Goal: Information Seeking & Learning: Learn about a topic

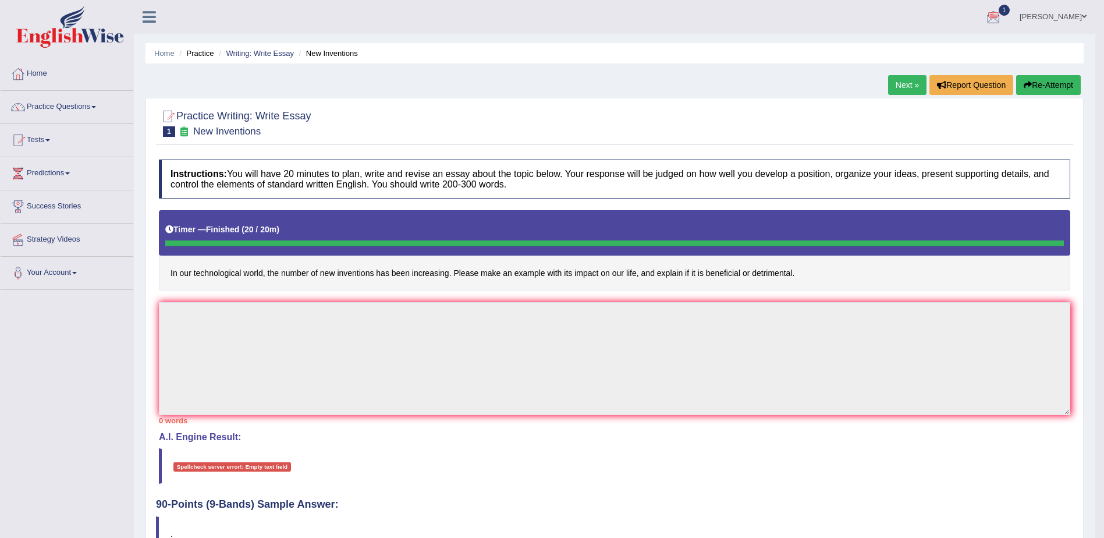
click at [905, 86] on link "Next »" at bounding box center [907, 85] width 38 height 20
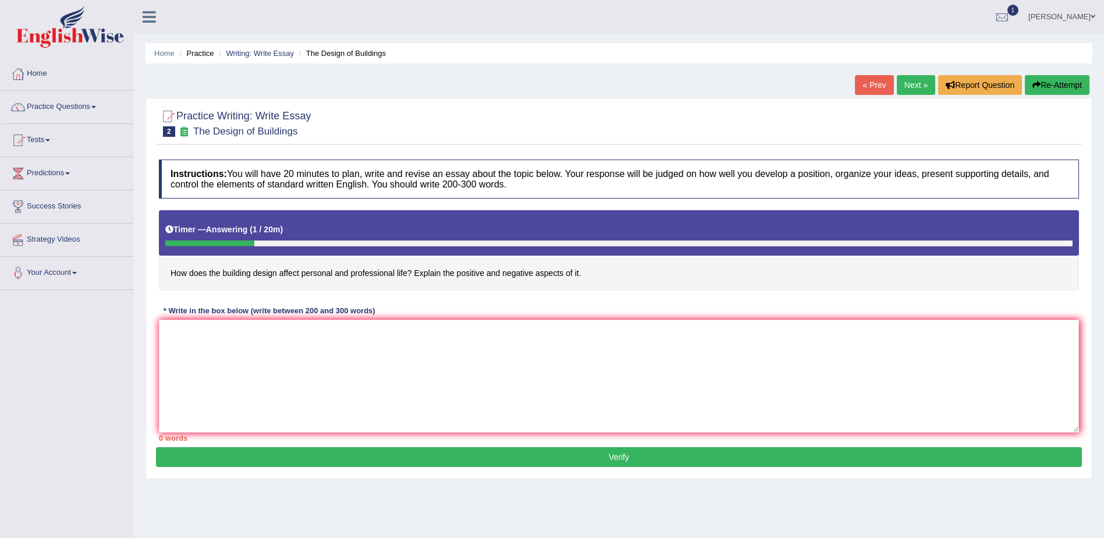
drag, startPoint x: 170, startPoint y: 271, endPoint x: 358, endPoint y: 285, distance: 188.4
click at [358, 285] on h4 "How does the building design affect personal and professional life? Explain the…" at bounding box center [619, 250] width 920 height 80
click at [367, 357] on textarea at bounding box center [619, 375] width 920 height 113
paste textarea "Building design plays a crucial role in shaping both personal and professional …"
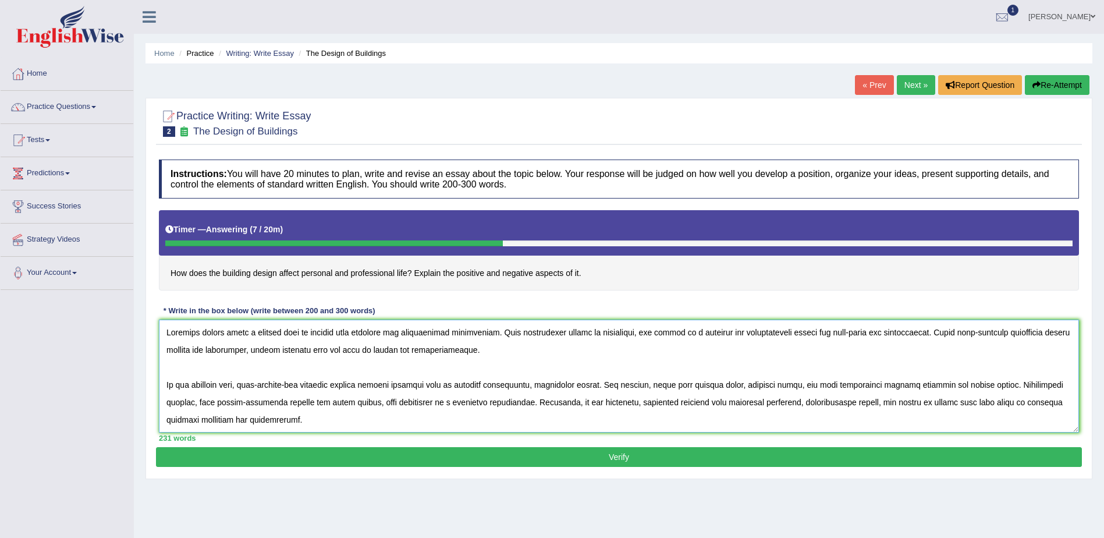
scroll to position [58, 0]
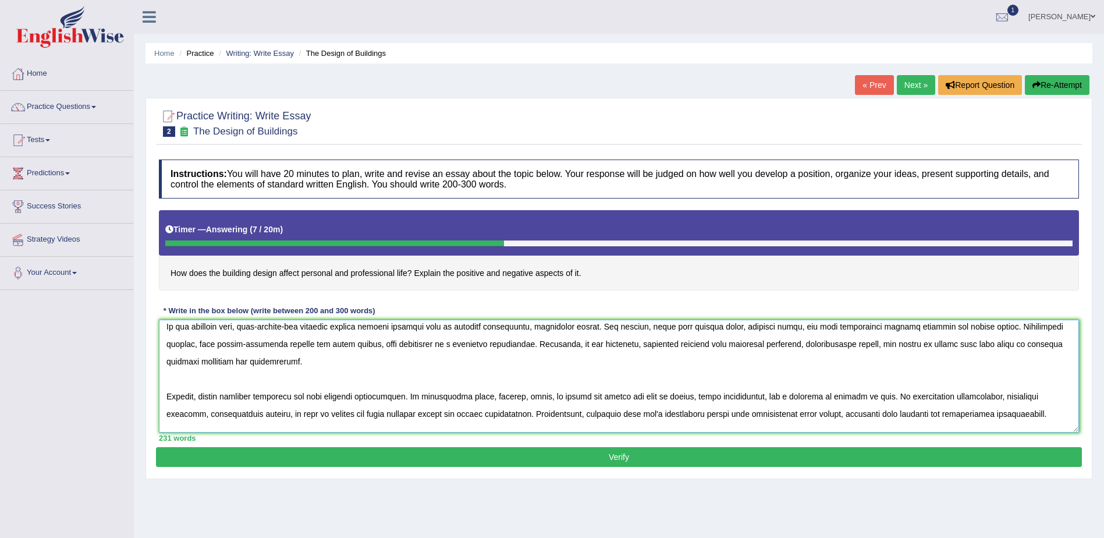
click at [288, 326] on textarea at bounding box center [619, 375] width 920 height 113
click at [259, 325] on textarea at bounding box center [619, 375] width 920 height 113
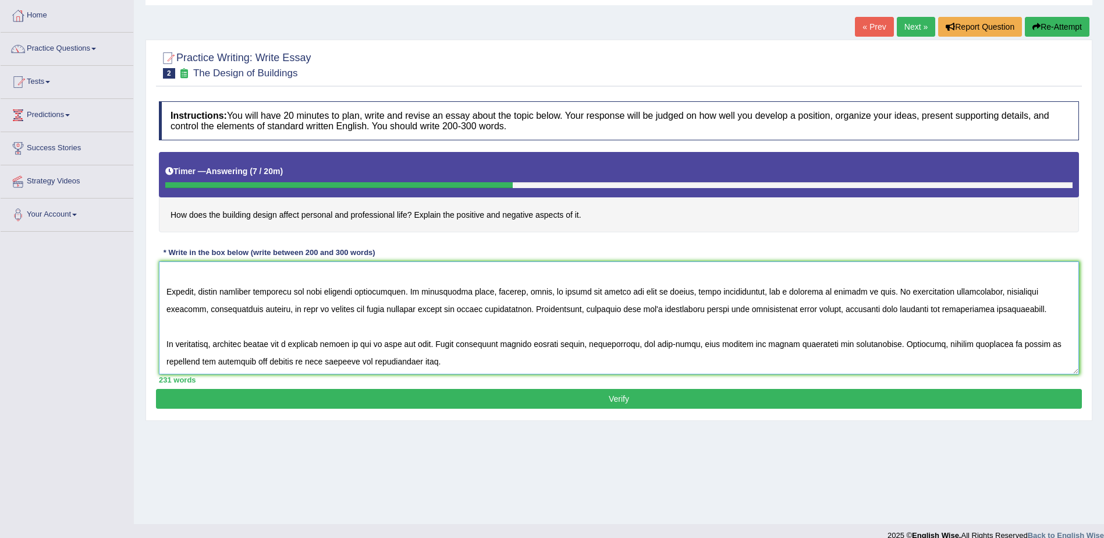
type textarea "Building design plays a crucial role in shaping both personal and professional …"
click at [595, 402] on button "Verify" at bounding box center [619, 399] width 926 height 20
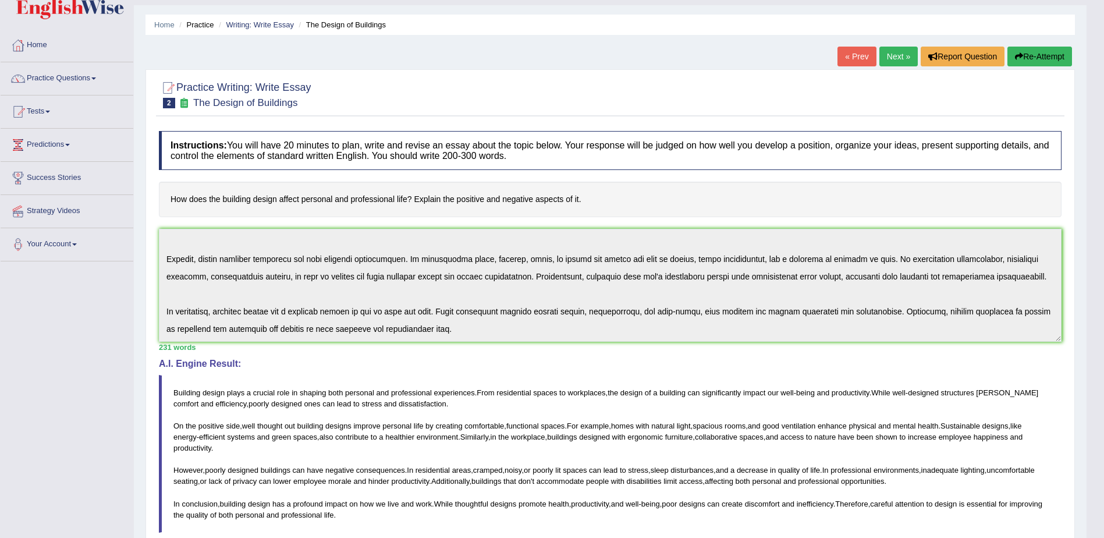
scroll to position [0, 0]
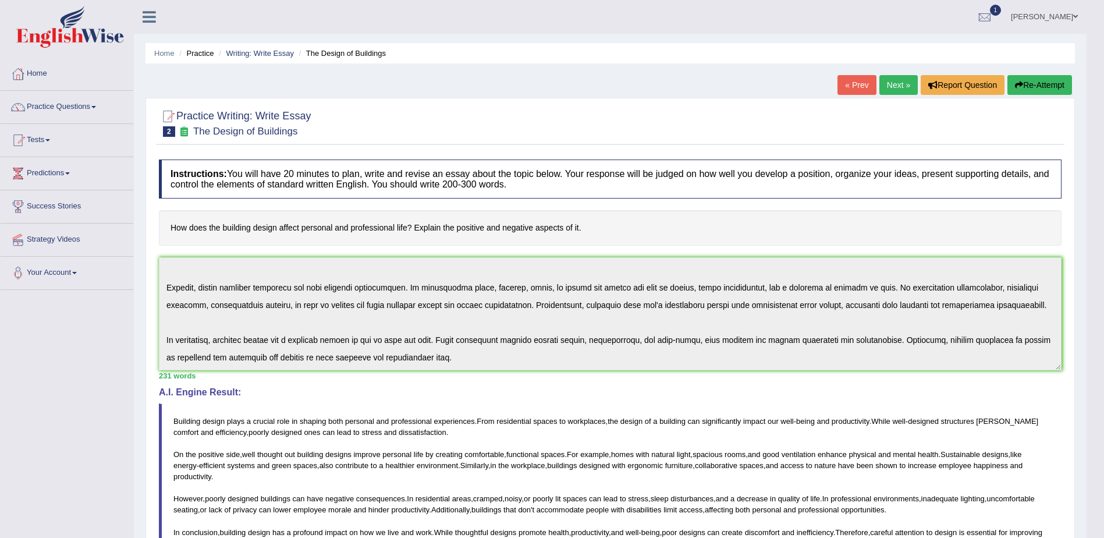
click at [831, 367] on div "Practice Writing: Write Essay 2 The Design of Buildings Instructions: You will …" at bounding box center [609, 420] width 929 height 645
click at [896, 89] on link "Next »" at bounding box center [898, 85] width 38 height 20
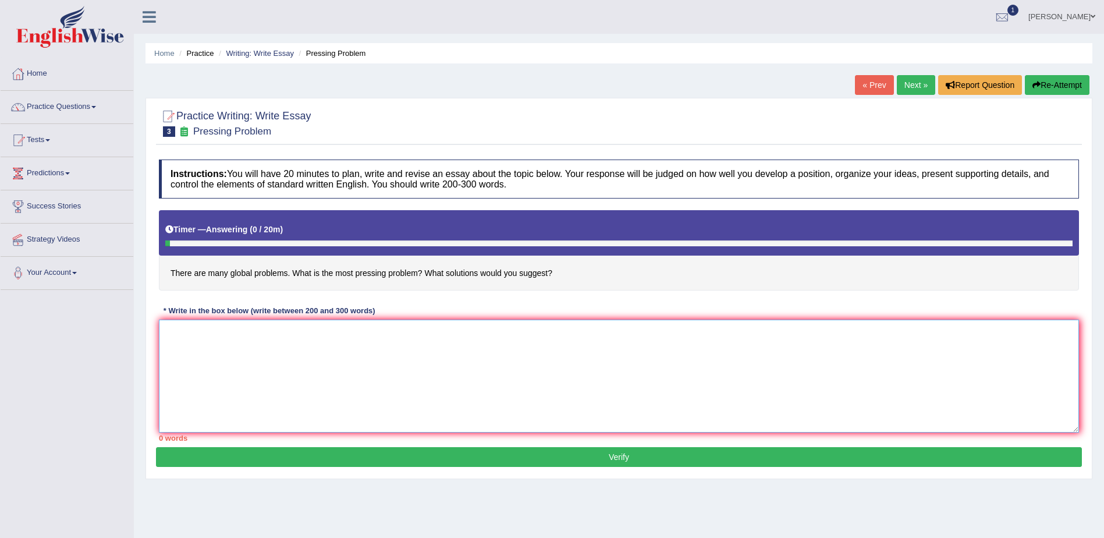
click at [738, 379] on textarea at bounding box center [619, 375] width 920 height 113
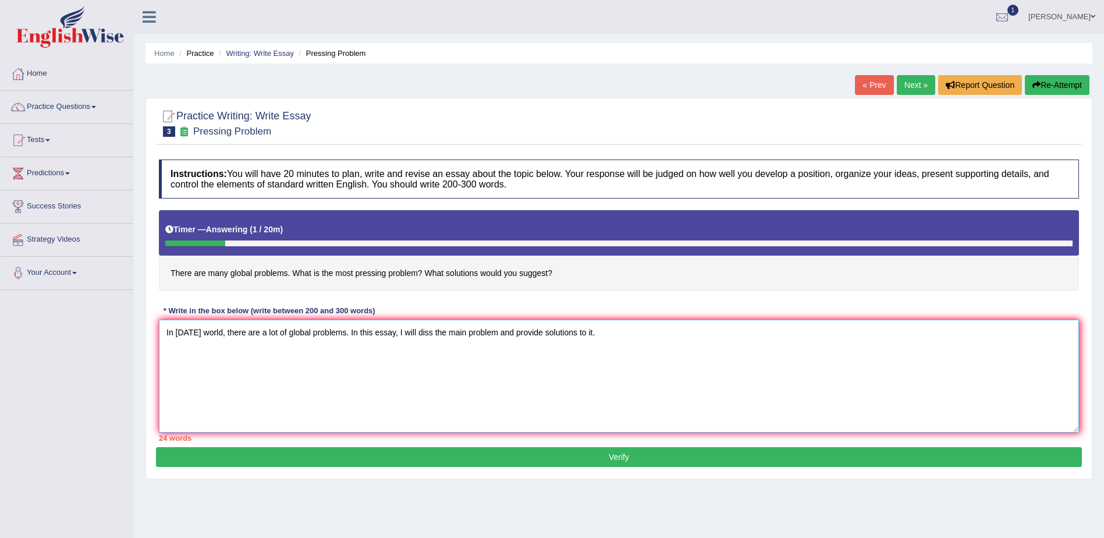
click at [349, 330] on textarea "In today's world, there are a lot of global problems. In this essay, I will dis…" at bounding box center [619, 375] width 920 height 113
click at [589, 331] on textarea "In today's world, there are a lot of global problems affecting both individuals…" at bounding box center [619, 375] width 920 height 113
click at [816, 337] on textarea "In today's world, there are a lot of global problems affecting both individuals…" at bounding box center [619, 375] width 920 height 113
click at [318, 349] on textarea "In today's world, there are a lot of global problems affecting both individuals…" at bounding box center [619, 375] width 920 height 113
click at [407, 350] on textarea "In today's world, there are a lot of global problems affecting both individuals…" at bounding box center [619, 375] width 920 height 113
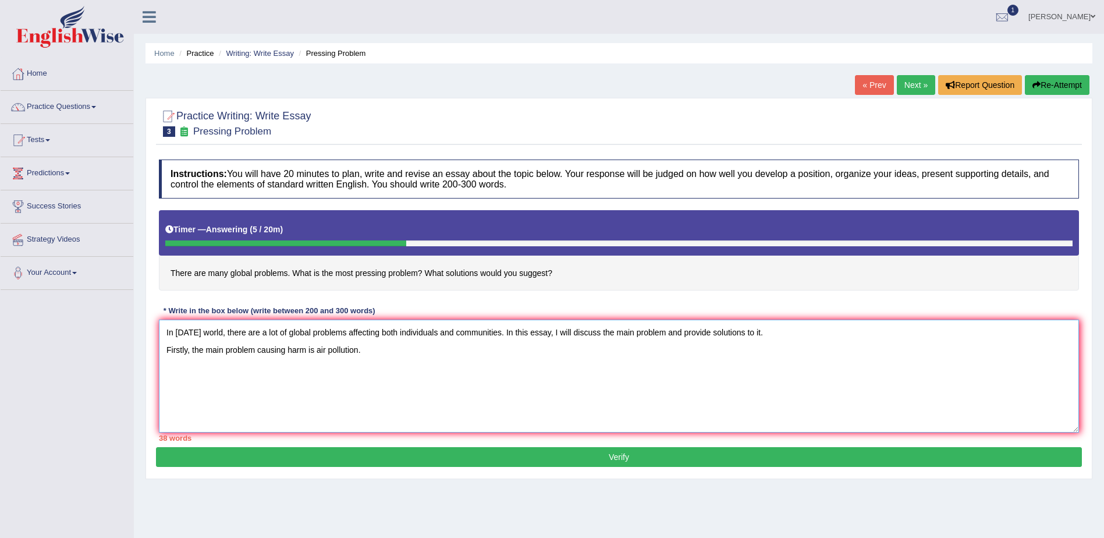
click at [308, 349] on textarea "In today's world, there are a lot of global problems affecting both individuals…" at bounding box center [619, 375] width 920 height 113
click at [426, 349] on textarea "In today's world, there are a lot of global problems affecting both individuals…" at bounding box center [619, 375] width 920 height 113
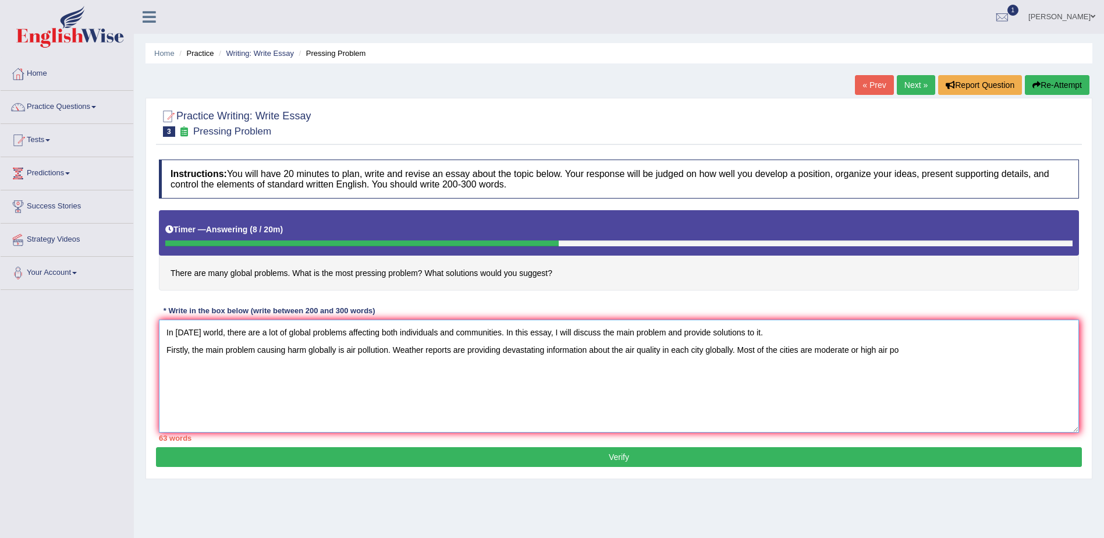
click at [917, 351] on textarea "In today's world, there are a lot of global problems affecting both individuals…" at bounding box center [619, 375] width 920 height 113
click at [816, 349] on textarea "In today's world, there are a lot of global problems affecting both individuals…" at bounding box center [619, 375] width 920 height 113
drag, startPoint x: 976, startPoint y: 353, endPoint x: 982, endPoint y: 350, distance: 6.5
click at [981, 350] on textarea "In today's world, there are a lot of global problems affecting both individuals…" at bounding box center [619, 375] width 920 height 113
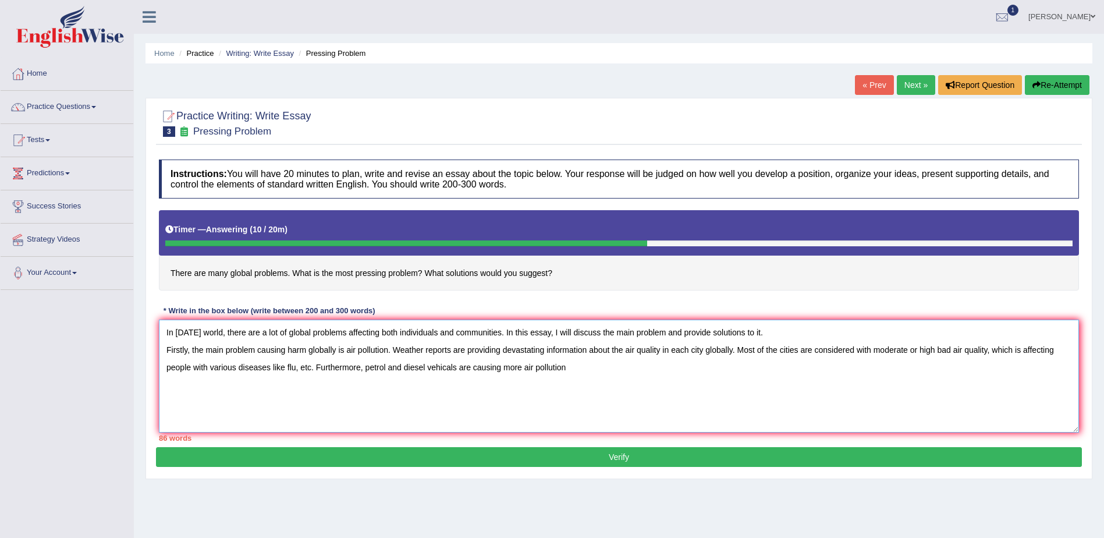
click at [446, 365] on textarea "In today's world, there are a lot of global problems affecting both individuals…" at bounding box center [619, 375] width 920 height 113
click at [447, 364] on textarea "In today's world, there are a lot of global problems affecting both individuals…" at bounding box center [619, 375] width 920 height 113
click at [493, 395] on textarea "In today's world, there are a lot of global problems affecting both individuals…" at bounding box center [619, 375] width 920 height 113
click at [582, 367] on textarea "In today's world, there are a lot of global problems affecting both individuals…" at bounding box center [619, 375] width 920 height 113
click at [472, 367] on textarea "In today's world, there are a lot of global problems affecting both individuals…" at bounding box center [619, 375] width 920 height 113
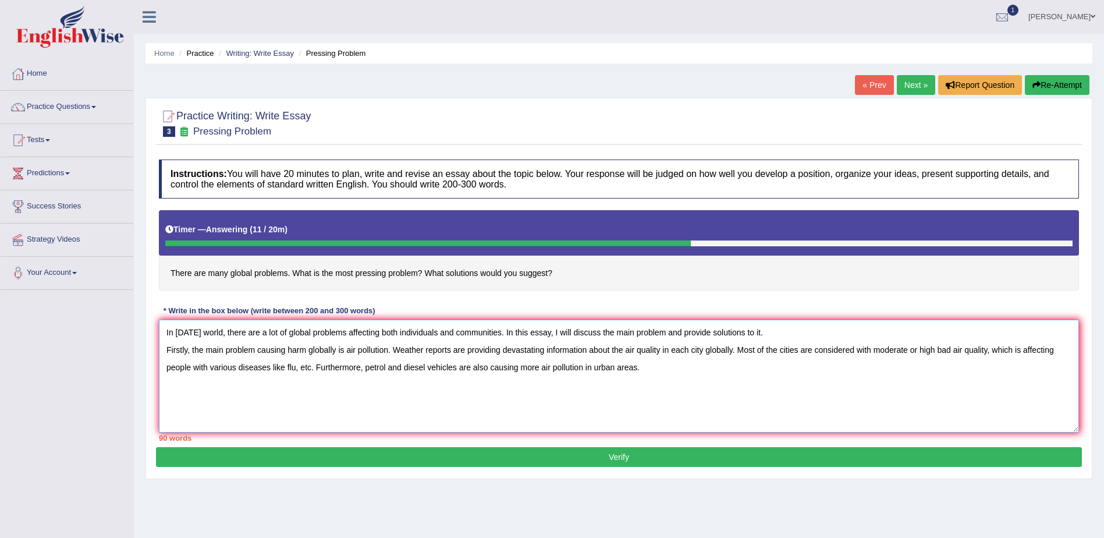
click at [660, 371] on textarea "In today's world, there are a lot of global problems affecting both individuals…" at bounding box center [619, 375] width 920 height 113
click at [660, 369] on textarea "In today's world, there are a lot of global problems affecting both individuals…" at bounding box center [619, 375] width 920 height 113
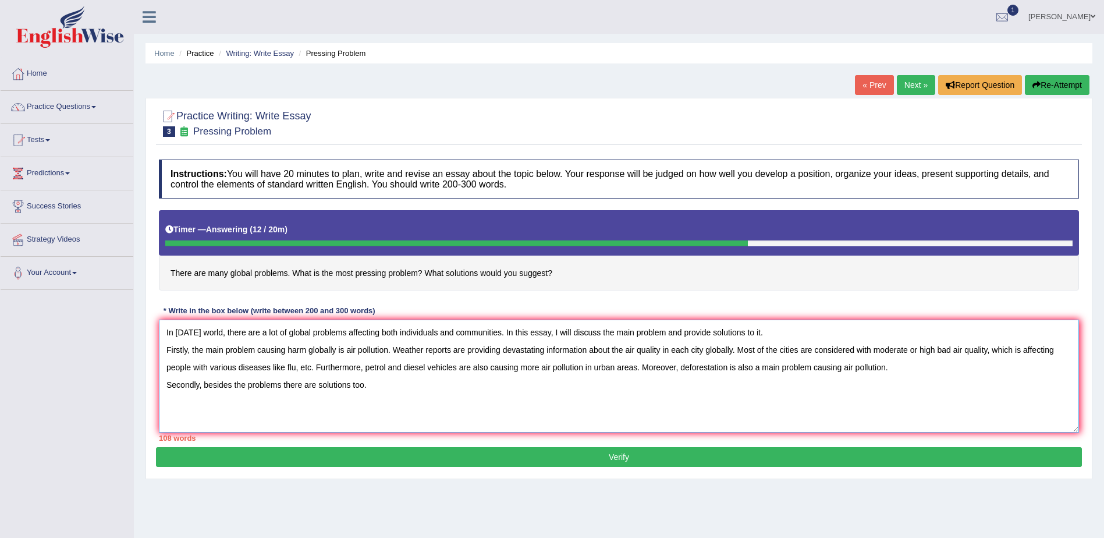
click at [383, 391] on textarea "In today's world, there are a lot of global problems affecting both individuals…" at bounding box center [619, 375] width 920 height 113
click at [202, 383] on textarea "In today's world, there are a lot of global problems affecting both individuals…" at bounding box center [619, 375] width 920 height 113
click at [379, 386] on textarea "In today's world, there are a lot of global problems affecting both individuals…" at bounding box center [619, 375] width 920 height 113
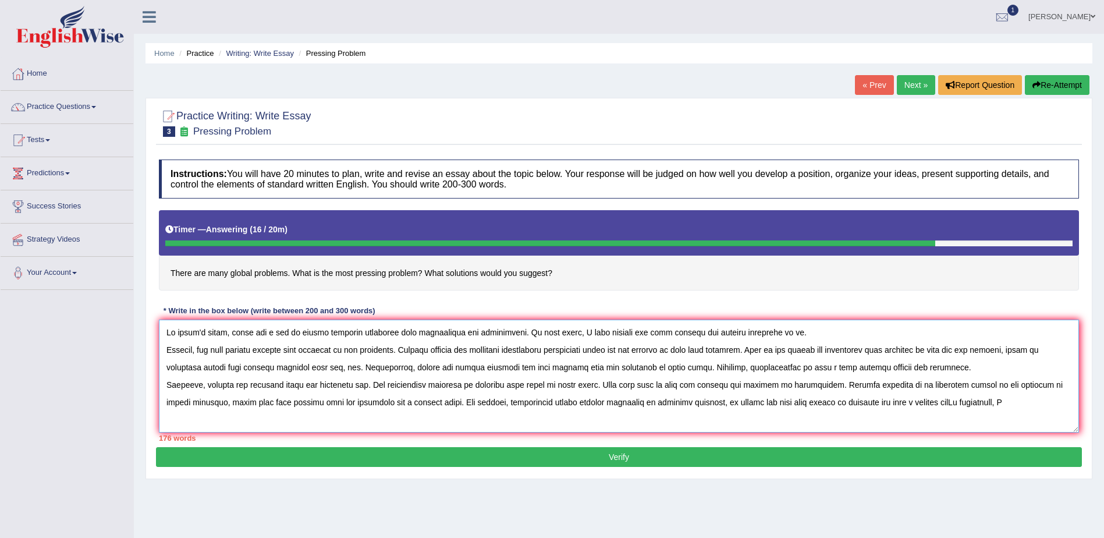
click at [876, 402] on textarea at bounding box center [619, 375] width 920 height 113
click at [289, 421] on textarea at bounding box center [619, 375] width 920 height 113
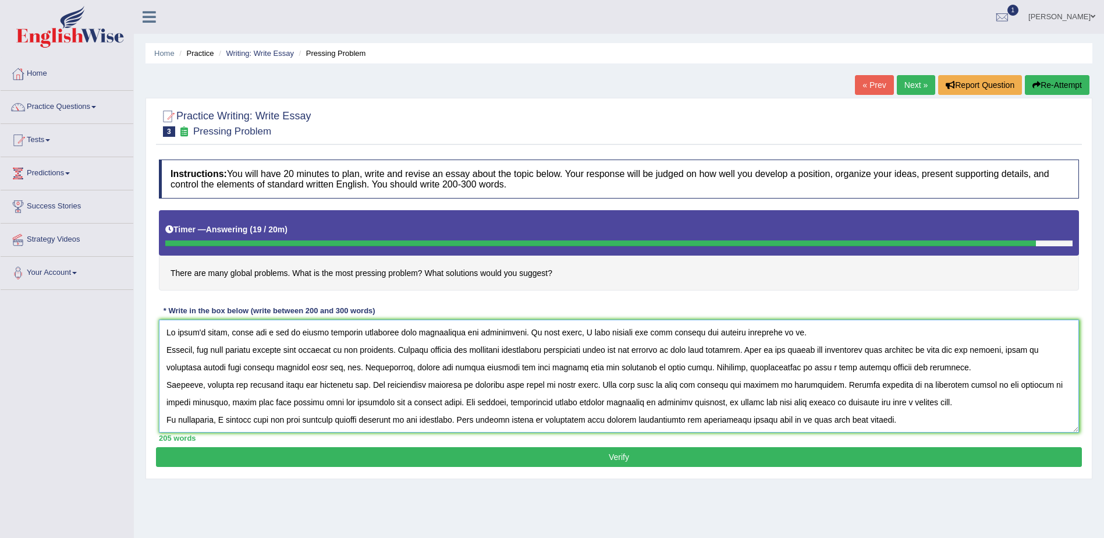
drag, startPoint x: 503, startPoint y: 351, endPoint x: 541, endPoint y: 351, distance: 37.8
click at [542, 351] on textarea at bounding box center [619, 375] width 920 height 113
drag, startPoint x: 655, startPoint y: 349, endPoint x: 661, endPoint y: 347, distance: 6.6
click at [660, 349] on textarea at bounding box center [619, 375] width 920 height 113
click at [759, 365] on textarea at bounding box center [619, 375] width 920 height 113
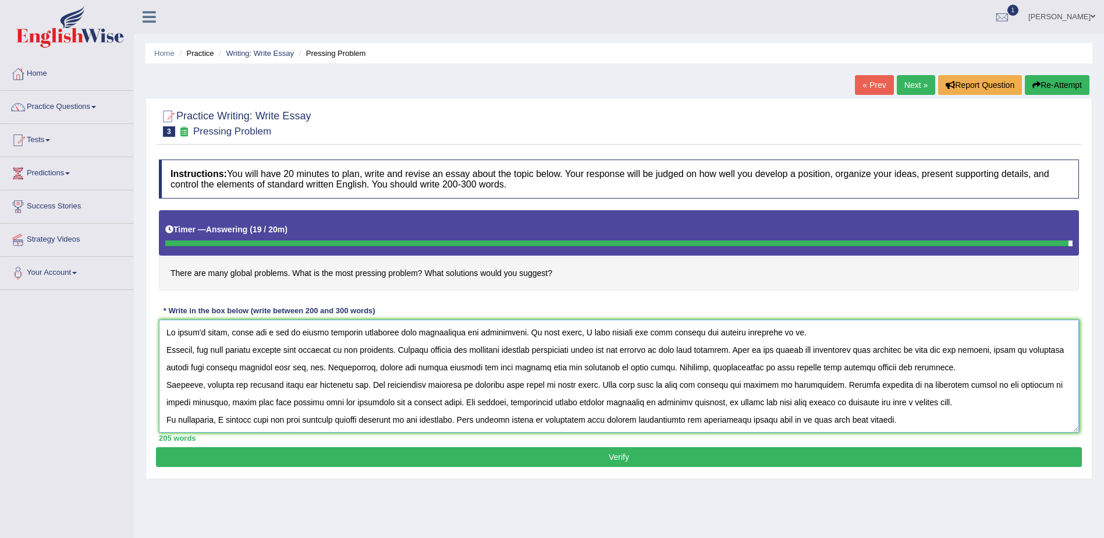
click at [944, 368] on textarea at bounding box center [619, 375] width 920 height 113
type textarea "In today's world, there are a lot of global problems affecting both individuals…"
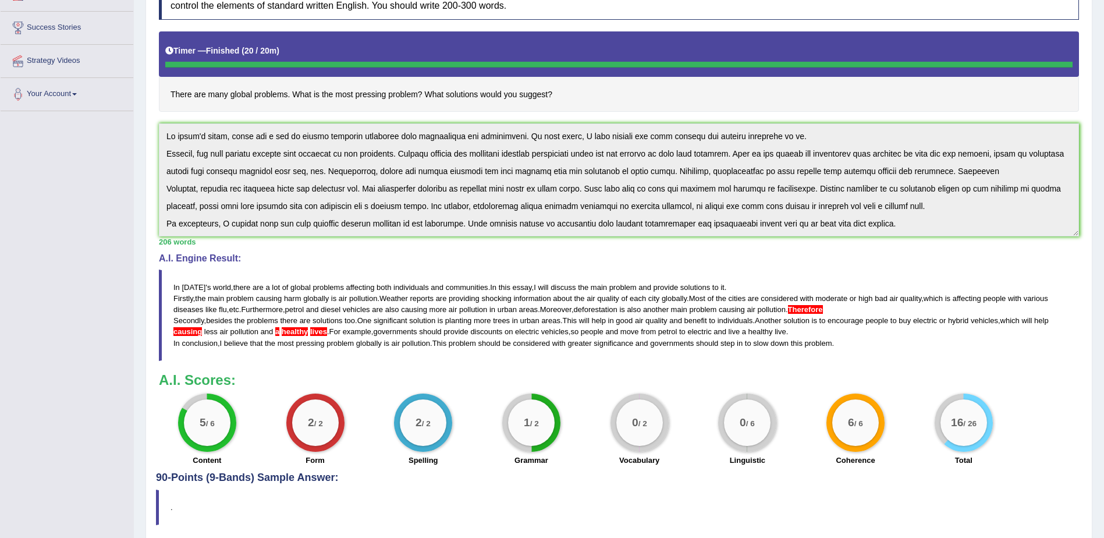
scroll to position [222, 0]
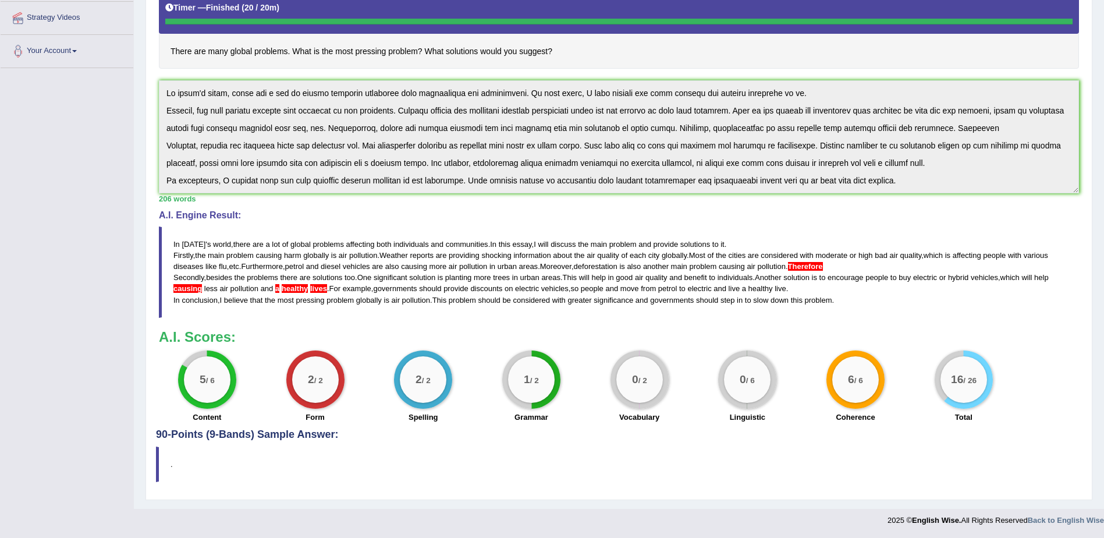
drag, startPoint x: 636, startPoint y: 412, endPoint x: 635, endPoint y: 420, distance: 8.2
click at [635, 420] on label "Vocabulary" at bounding box center [639, 416] width 40 height 11
drag, startPoint x: 198, startPoint y: 374, endPoint x: 253, endPoint y: 373, distance: 55.3
click at [244, 375] on div "5 / 6 Content" at bounding box center [207, 387] width 108 height 75
drag, startPoint x: 349, startPoint y: 272, endPoint x: 452, endPoint y: 291, distance: 104.8
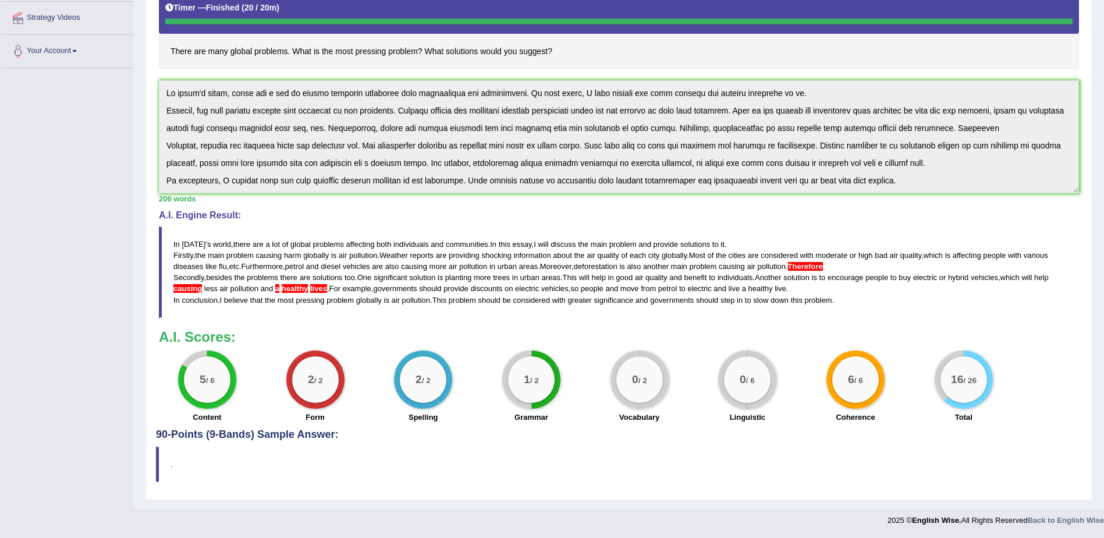
click at [452, 291] on blockquote "In today ' s world , there are a lot of global problems affecting both individu…" at bounding box center [619, 271] width 920 height 91
click at [329, 277] on span "solutions" at bounding box center [327, 277] width 30 height 9
click at [329, 276] on span "solutions" at bounding box center [327, 277] width 30 height 9
click at [332, 259] on blockquote "In today ' s world , there are a lot of global problems affecting both individu…" at bounding box center [619, 271] width 920 height 91
drag, startPoint x: 169, startPoint y: 246, endPoint x: 304, endPoint y: 271, distance: 138.0
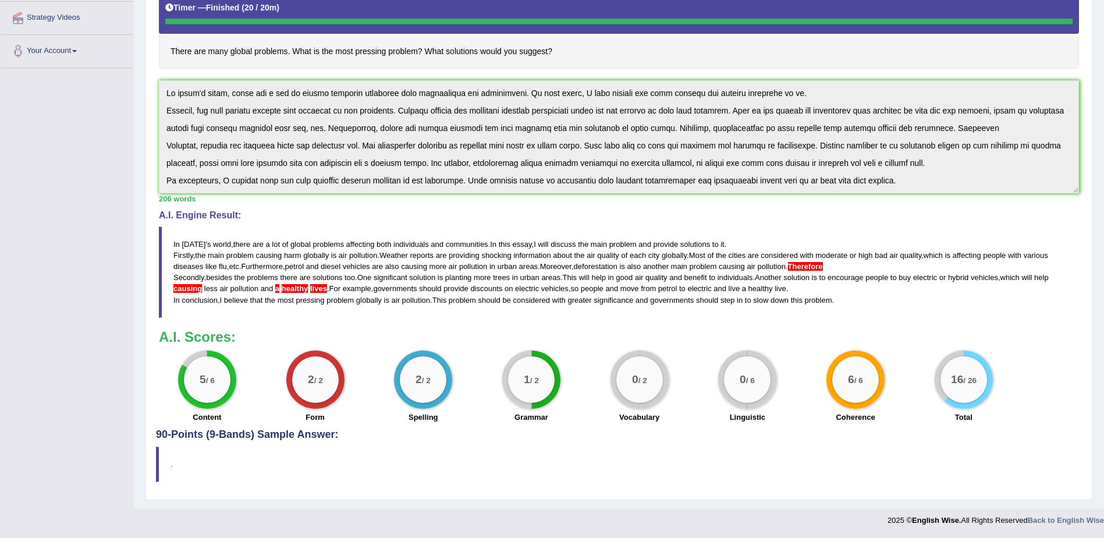
click at [298, 269] on blockquote "In today ' s world , there are a lot of global problems affecting both individu…" at bounding box center [619, 271] width 920 height 91
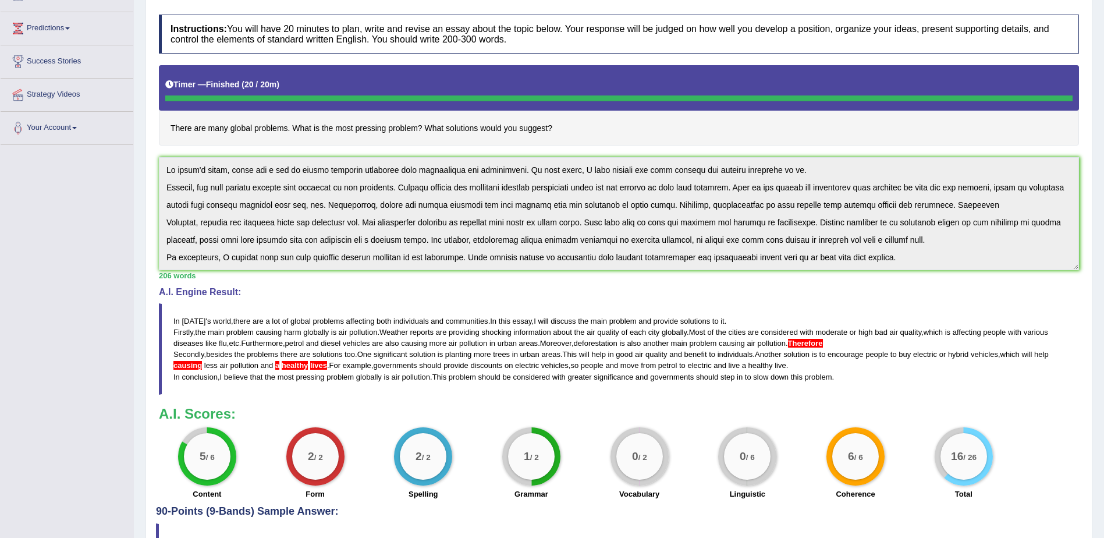
scroll to position [163, 0]
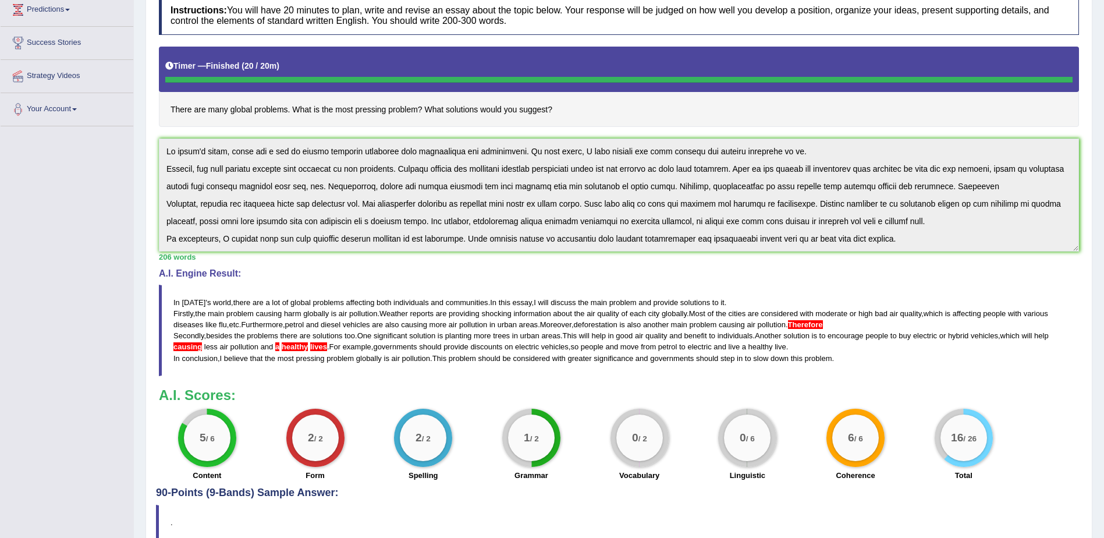
click at [915, 258] on div "Instructions: You will have 20 minutes to plan, write and revise an essay about…" at bounding box center [619, 238] width 926 height 497
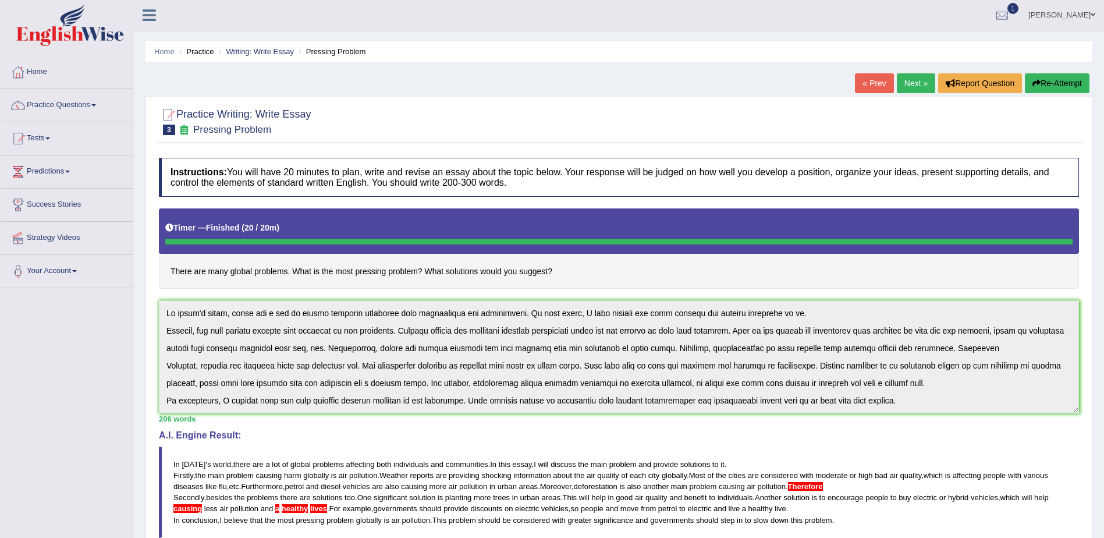
scroll to position [0, 0]
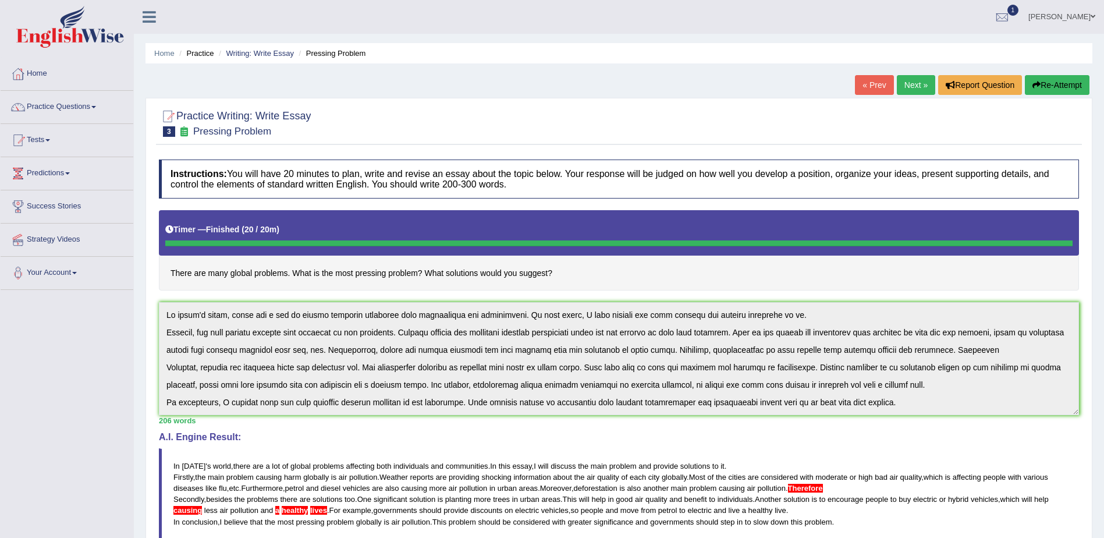
click at [1043, 80] on button "Re-Attempt" at bounding box center [1057, 85] width 65 height 20
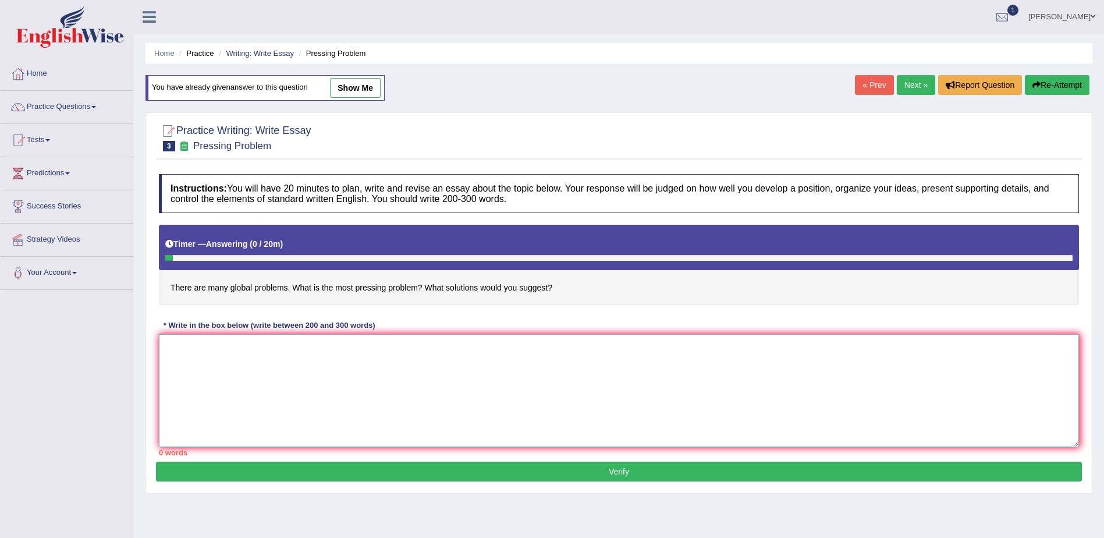
click at [356, 379] on textarea at bounding box center [619, 390] width 920 height 113
paste textarea "In [DATE] world, various global problems are negatively affecting individuals a…"
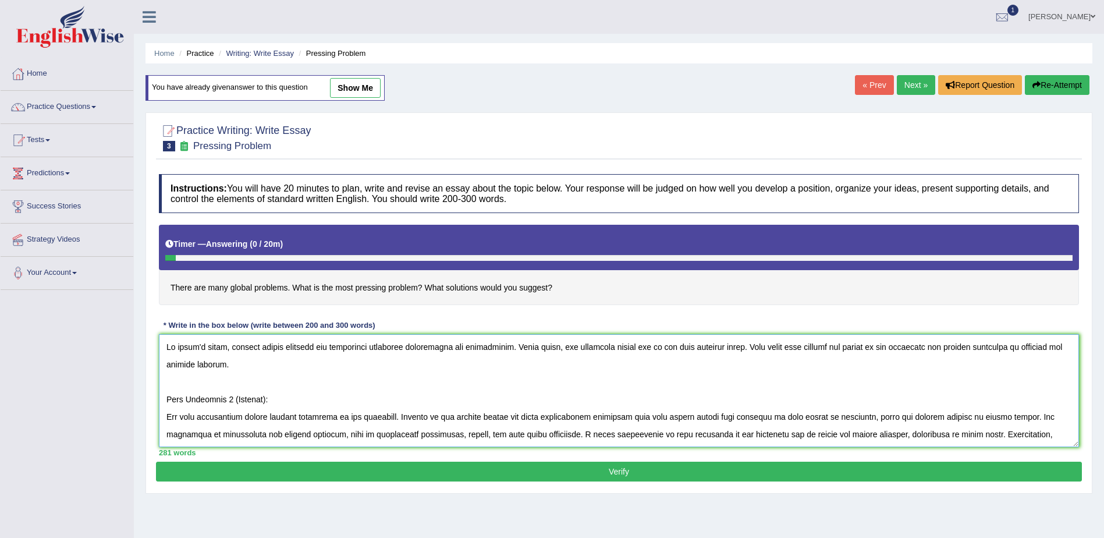
drag, startPoint x: 277, startPoint y: 403, endPoint x: 162, endPoint y: 389, distance: 115.5
click at [162, 389] on textarea at bounding box center [619, 390] width 920 height 113
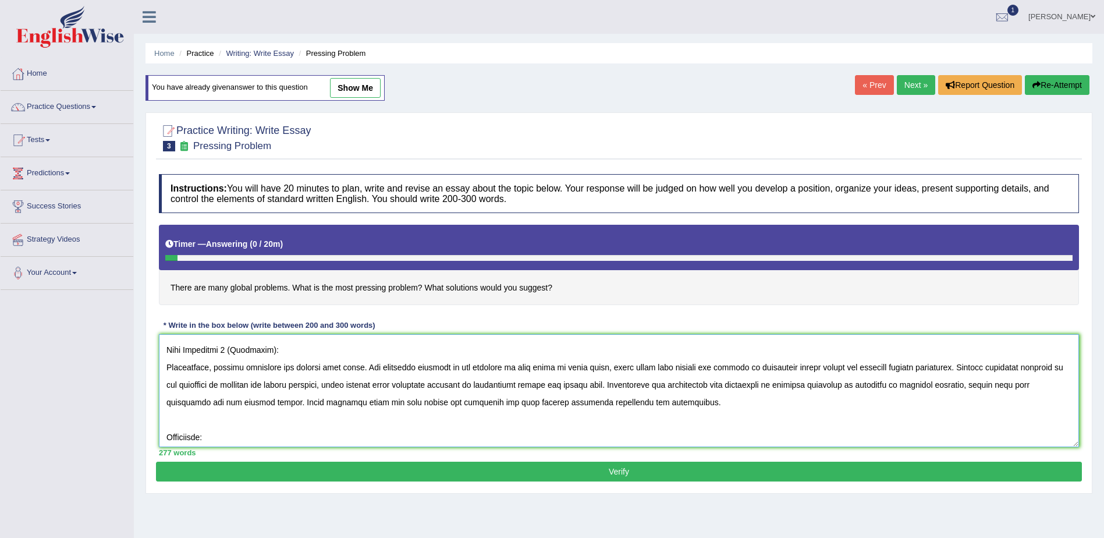
scroll to position [99, 0]
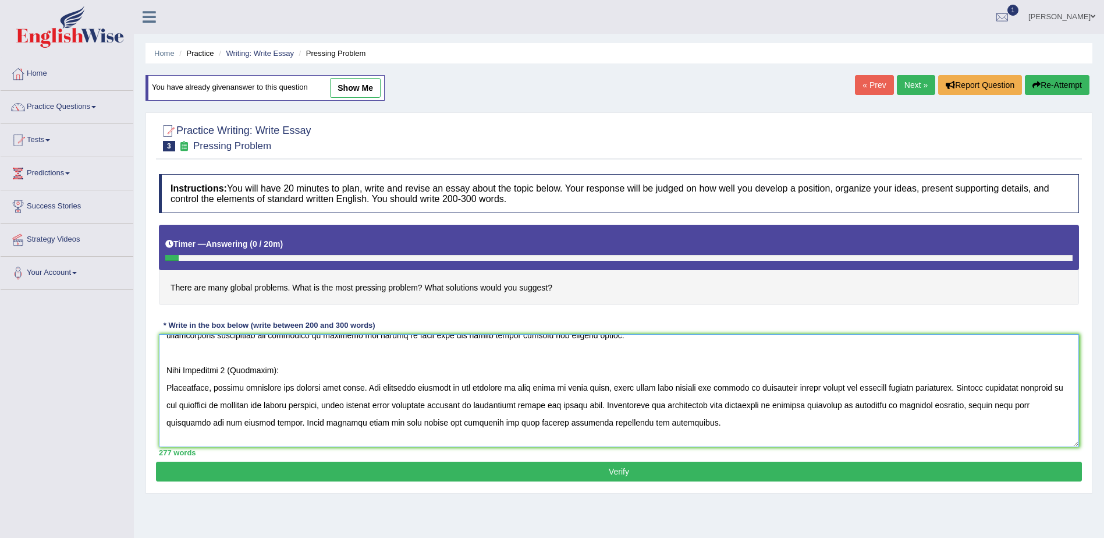
drag, startPoint x: 282, startPoint y: 369, endPoint x: 162, endPoint y: 365, distance: 119.9
click at [162, 365] on textarea at bounding box center [619, 390] width 920 height 113
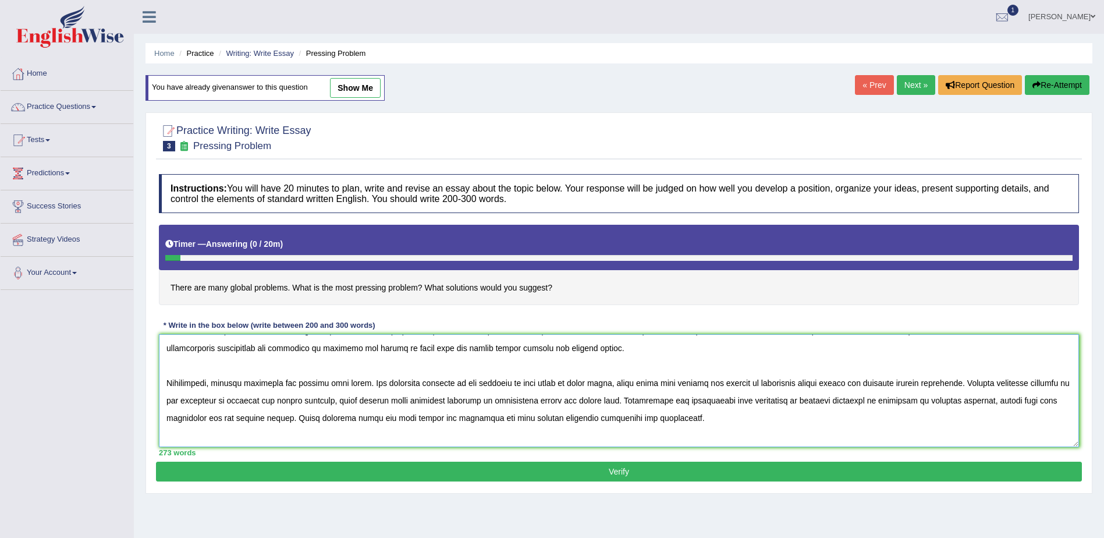
scroll to position [140, 0]
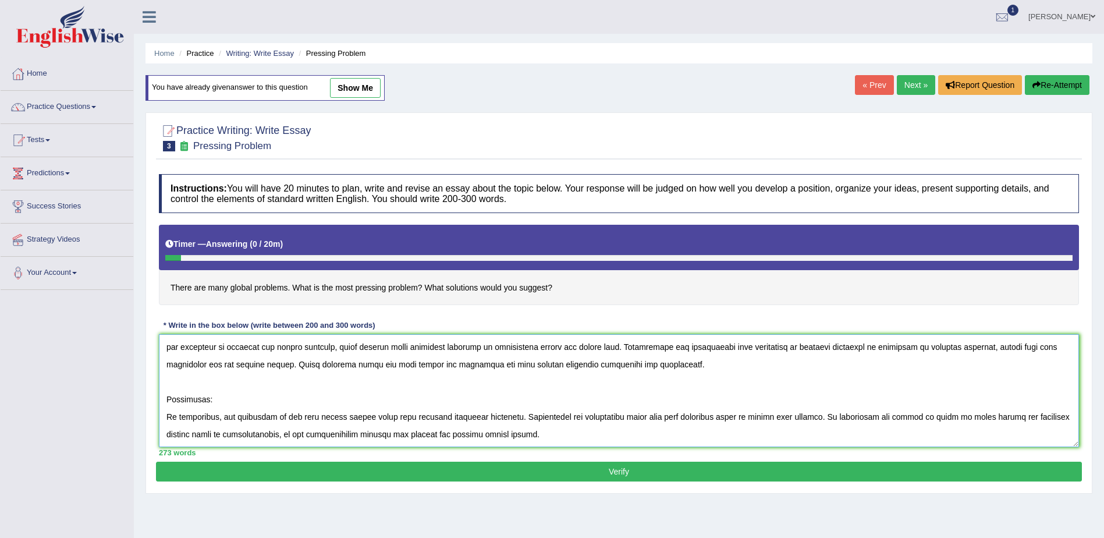
drag, startPoint x: 215, startPoint y: 403, endPoint x: 156, endPoint y: 402, distance: 59.4
click at [156, 402] on div "Instructions: You will have 20 minutes to plan, write and revise an essay about…" at bounding box center [619, 314] width 926 height 293
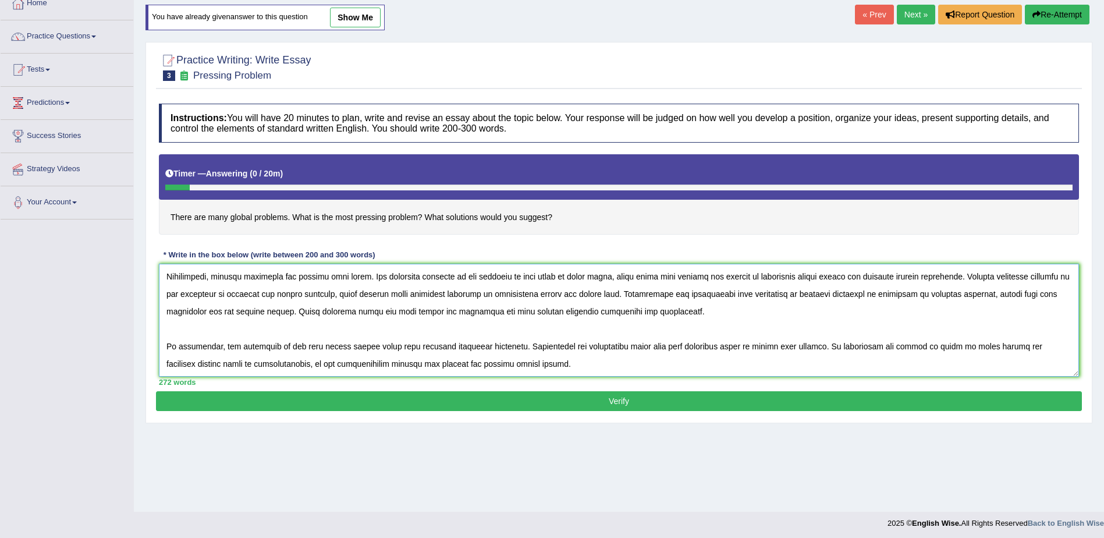
scroll to position [73, 0]
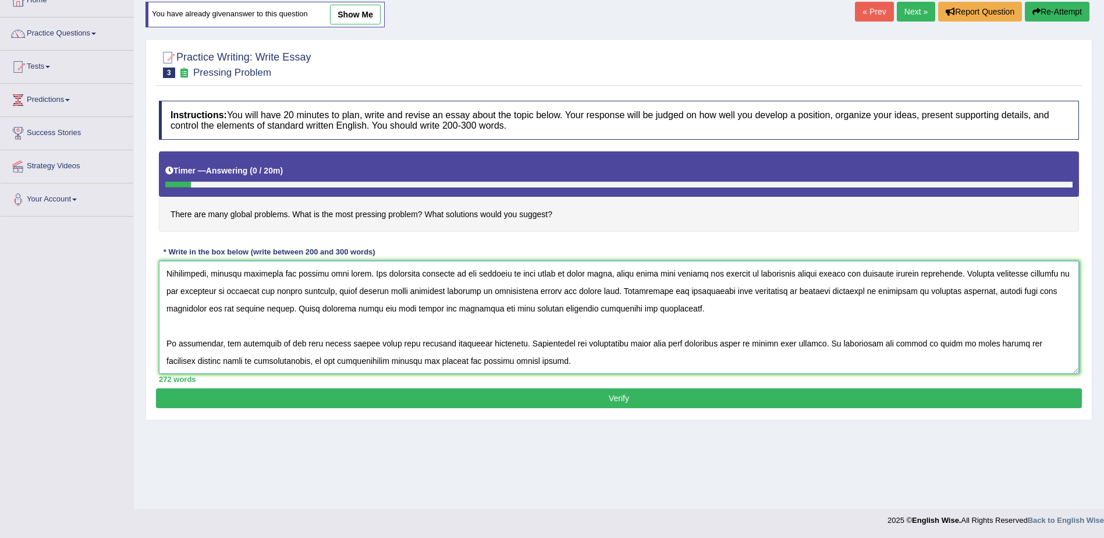
type textarea "In [DATE] world, various global problems are negatively affecting individuals a…"
click at [617, 399] on button "Verify" at bounding box center [619, 398] width 926 height 20
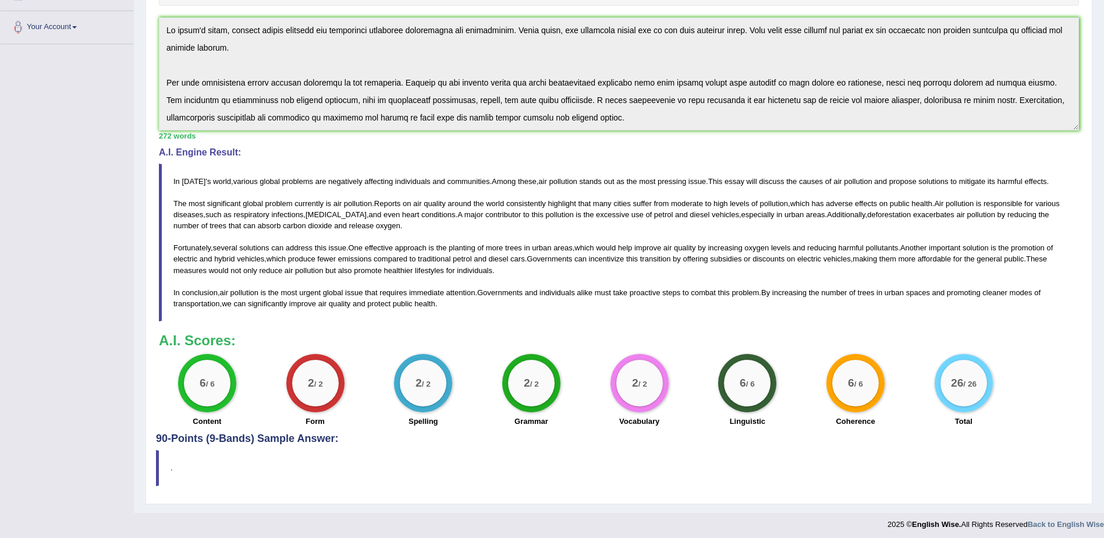
scroll to position [250, 0]
